Goal: Information Seeking & Learning: Find specific fact

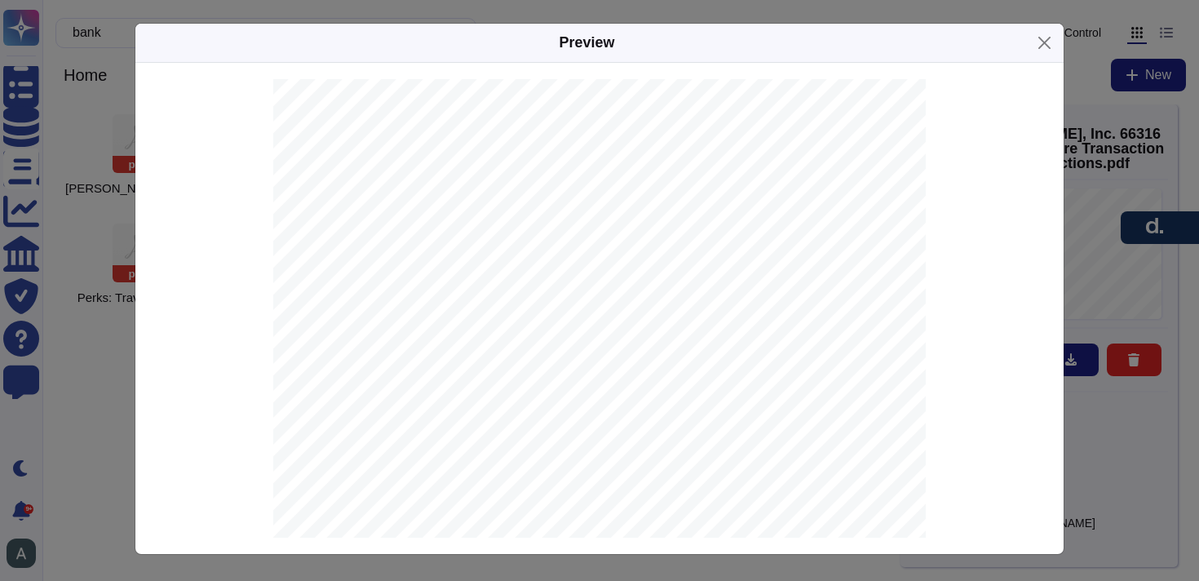
scroll to position [95, 0]
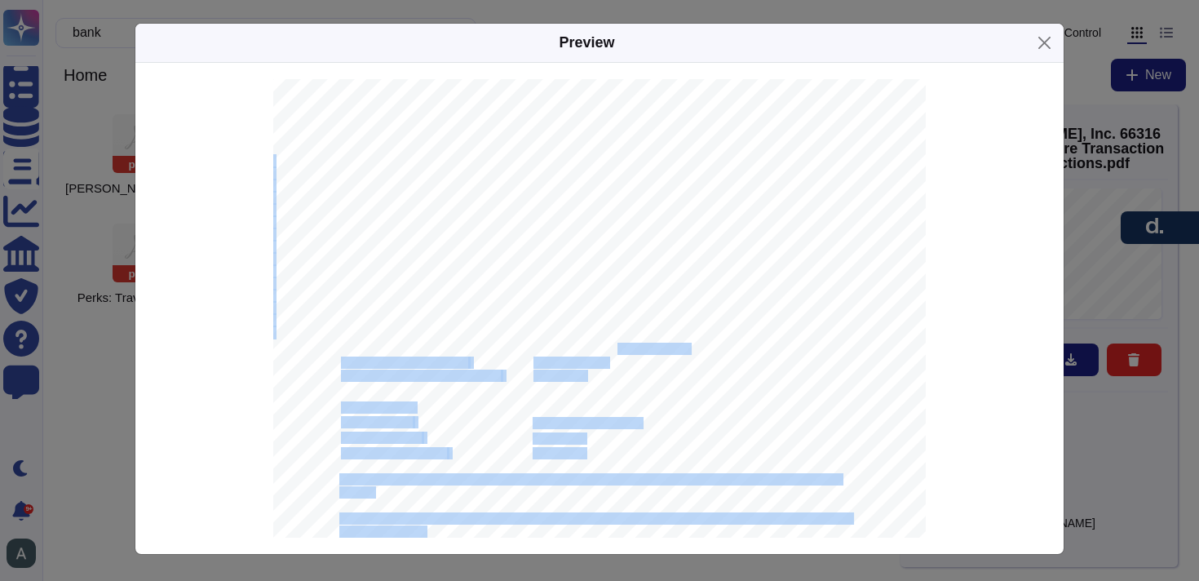
drag, startPoint x: 0, startPoint y: 0, endPoint x: 621, endPoint y: 346, distance: 710.7
click at [621, 346] on div "[DATE] [PERSON_NAME], Inc. [STREET_ADDRESS] IMPORTANT | Standard Settlement Ins…" at bounding box center [599, 445] width 653 height 923
click at [621, 346] on span "JPMORGAN CHASE BANK, N.A." at bounding box center [611, 349] width 155 height 11
drag, startPoint x: 691, startPoint y: 348, endPoint x: 593, endPoint y: 344, distance: 98.0
click at [593, 344] on div "[DATE] [PERSON_NAME], Inc. [STREET_ADDRESS] IMPORTANT | Standard Settlement Ins…" at bounding box center [599, 445] width 653 height 923
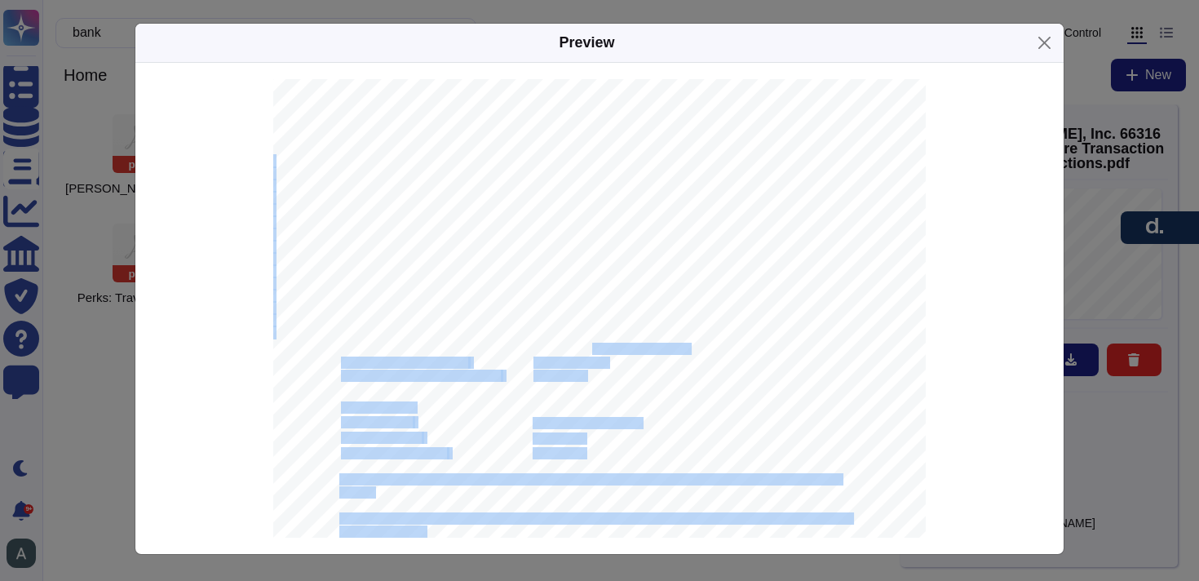
click at [593, 344] on span "JPMORGAN CHASE BANK, N.A." at bounding box center [611, 349] width 155 height 11
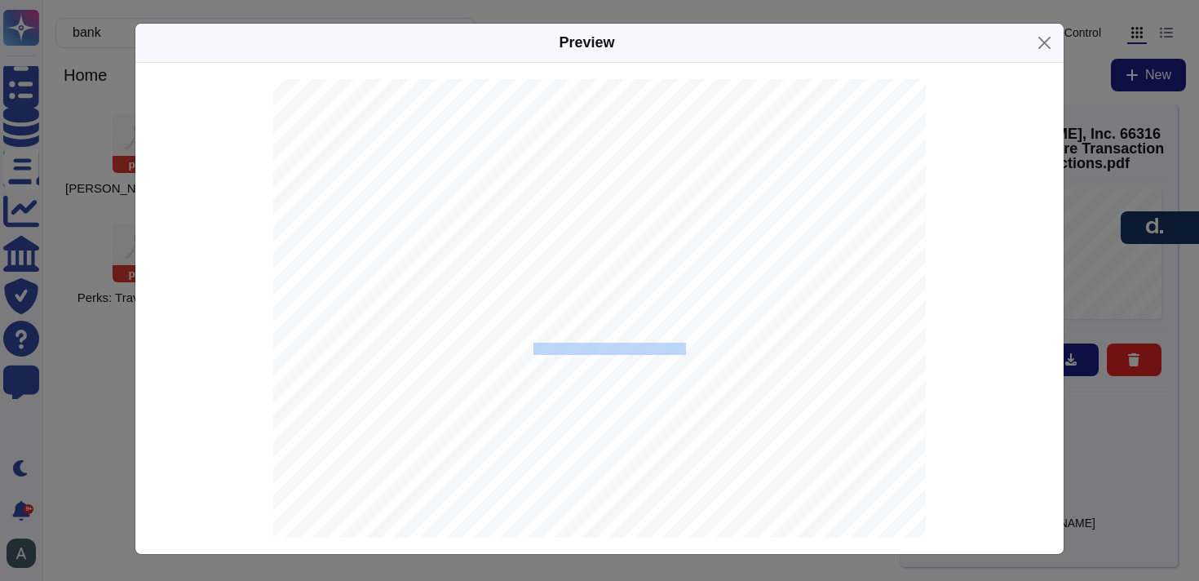
drag, startPoint x: 534, startPoint y: 348, endPoint x: 687, endPoint y: 346, distance: 152.6
click at [687, 346] on span "JPMORGAN CHASE BANK, N.A." at bounding box center [611, 349] width 155 height 11
copy span "JPMORGAN CHASE BANK, N.A."
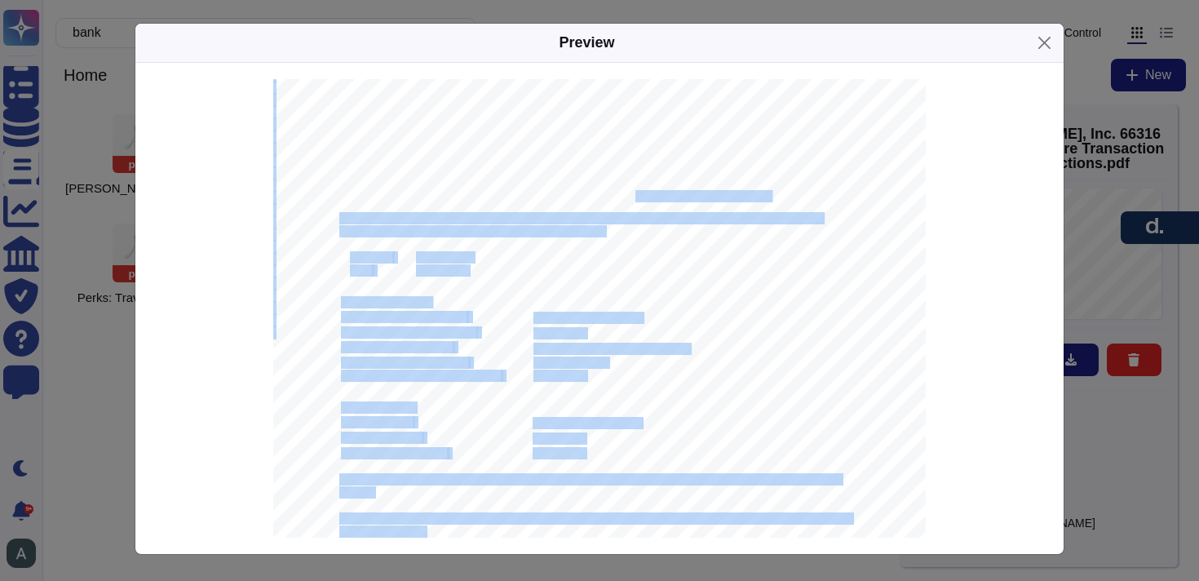
drag, startPoint x: 706, startPoint y: 199, endPoint x: 627, endPoint y: 200, distance: 78.3
click at [627, 200] on div "[DATE] [PERSON_NAME], Inc. [STREET_ADDRESS] IMPORTANT | Standard Settlement Ins…" at bounding box center [599, 445] width 653 height 923
click at [627, 200] on span "with JPMORGAN CHASE BANK, N.A. JPMorganChase [US_STATE][GEOGRAPHIC_DATA]." at bounding box center [554, 197] width 431 height 11
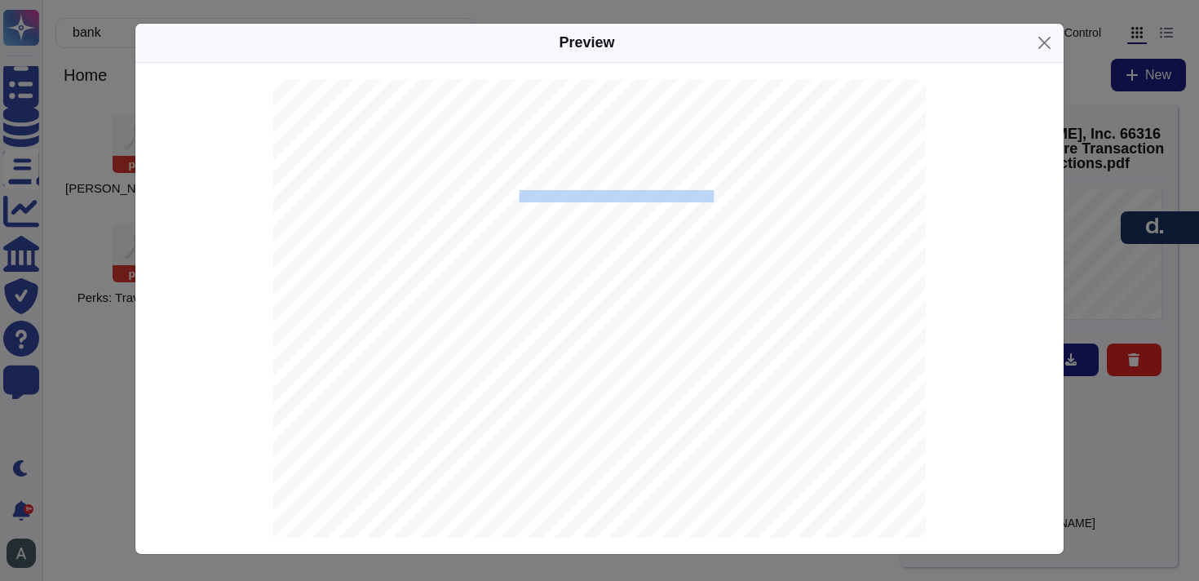
drag, startPoint x: 694, startPoint y: 191, endPoint x: 520, endPoint y: 197, distance: 173.9
click at [520, 197] on span "with JPMORGAN CHASE BANK, N.A. JPMorganChase [US_STATE][GEOGRAPHIC_DATA]." at bounding box center [554, 197] width 431 height 11
copy span "JPMorganChase [US_STATE][GEOGRAPHIC_DATA]"
click at [686, 201] on span "with JPMORGAN CHASE BANK, N.A. JPMorganChase [US_STATE][GEOGRAPHIC_DATA]." at bounding box center [554, 197] width 431 height 11
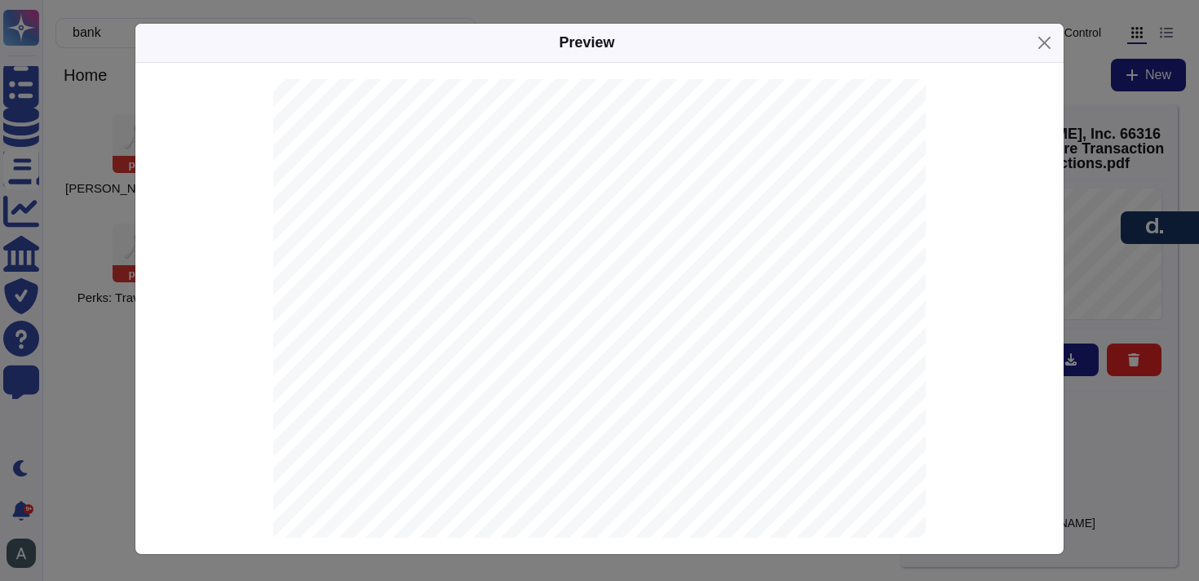
click at [559, 374] on span "021000021" at bounding box center [560, 376] width 52 height 11
copy span "021000021"
click at [560, 365] on span "[SWIFT_CODE]" at bounding box center [571, 363] width 74 height 11
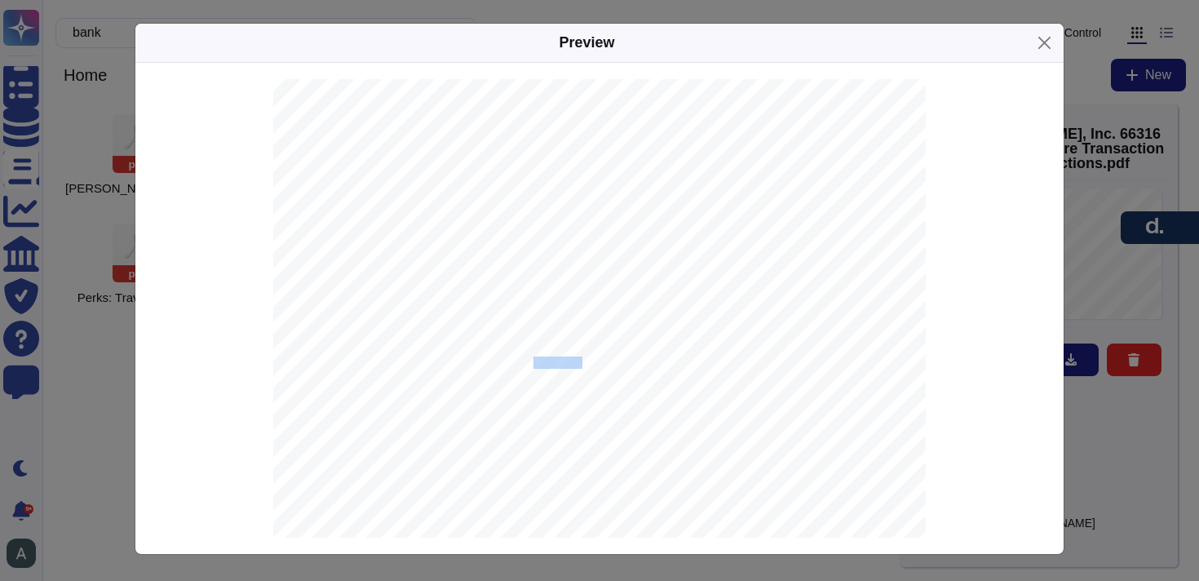
copy span "[SWIFT_CODE]"
click at [584, 326] on div "[DATE] [PERSON_NAME], Inc. [STREET_ADDRESS] IMPORTANT | Standard Settlement Ins…" at bounding box center [599, 445] width 653 height 923
click at [573, 330] on span "663168380" at bounding box center [560, 334] width 52 height 11
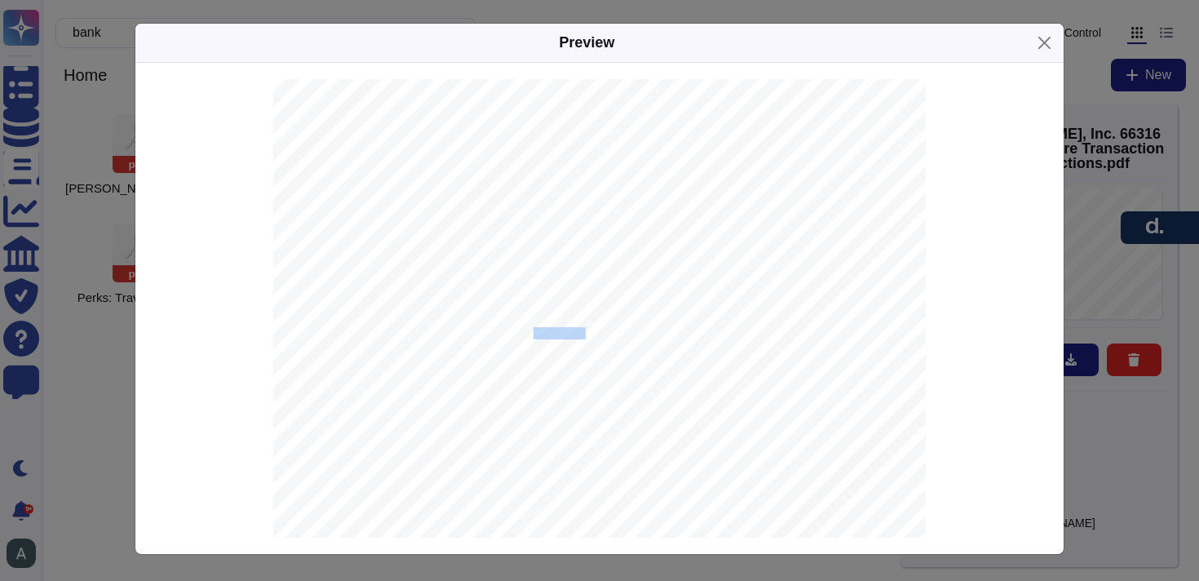
copy span "663168380"
